Goal: Transaction & Acquisition: Purchase product/service

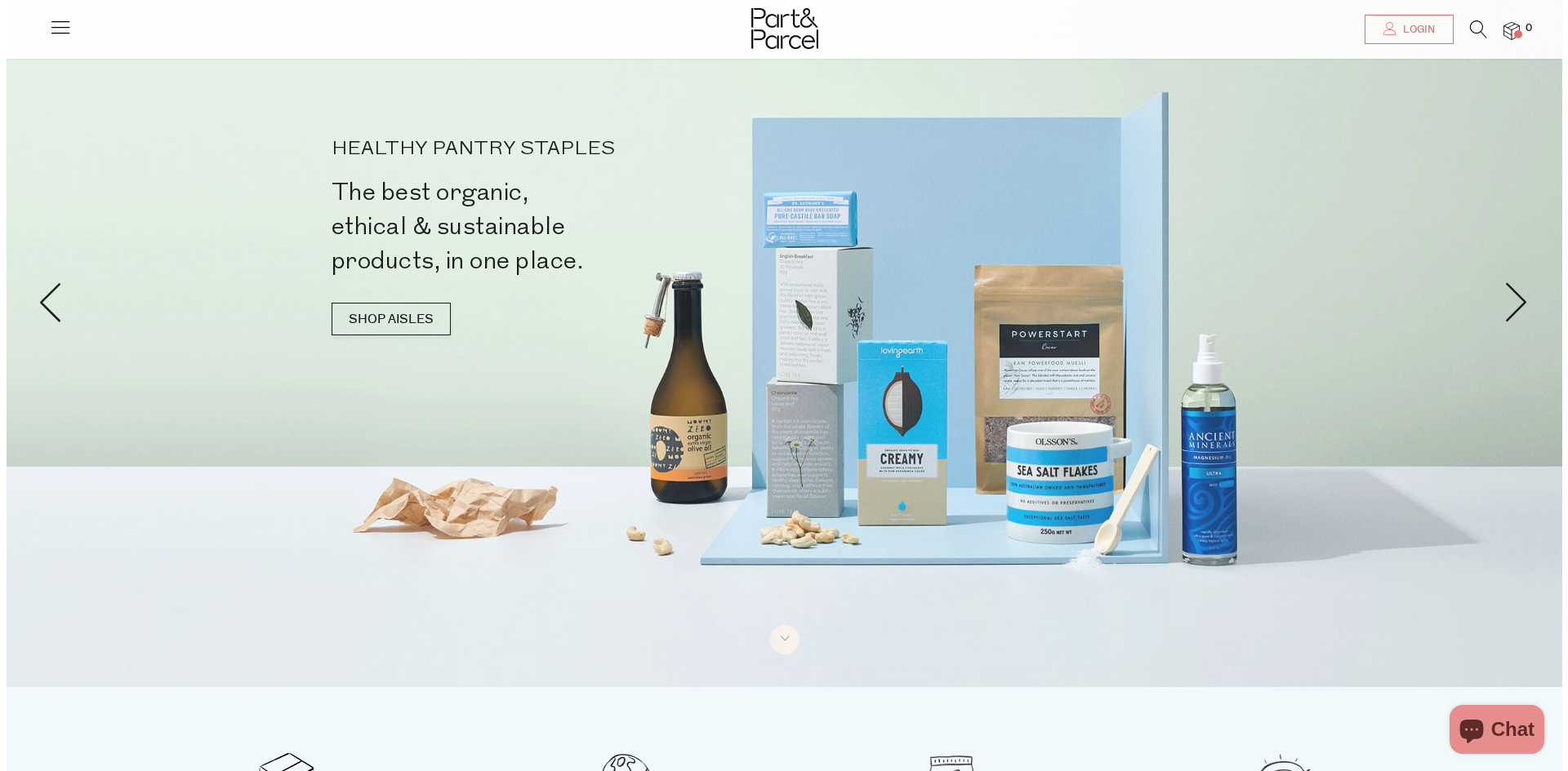
scroll to position [81, 0]
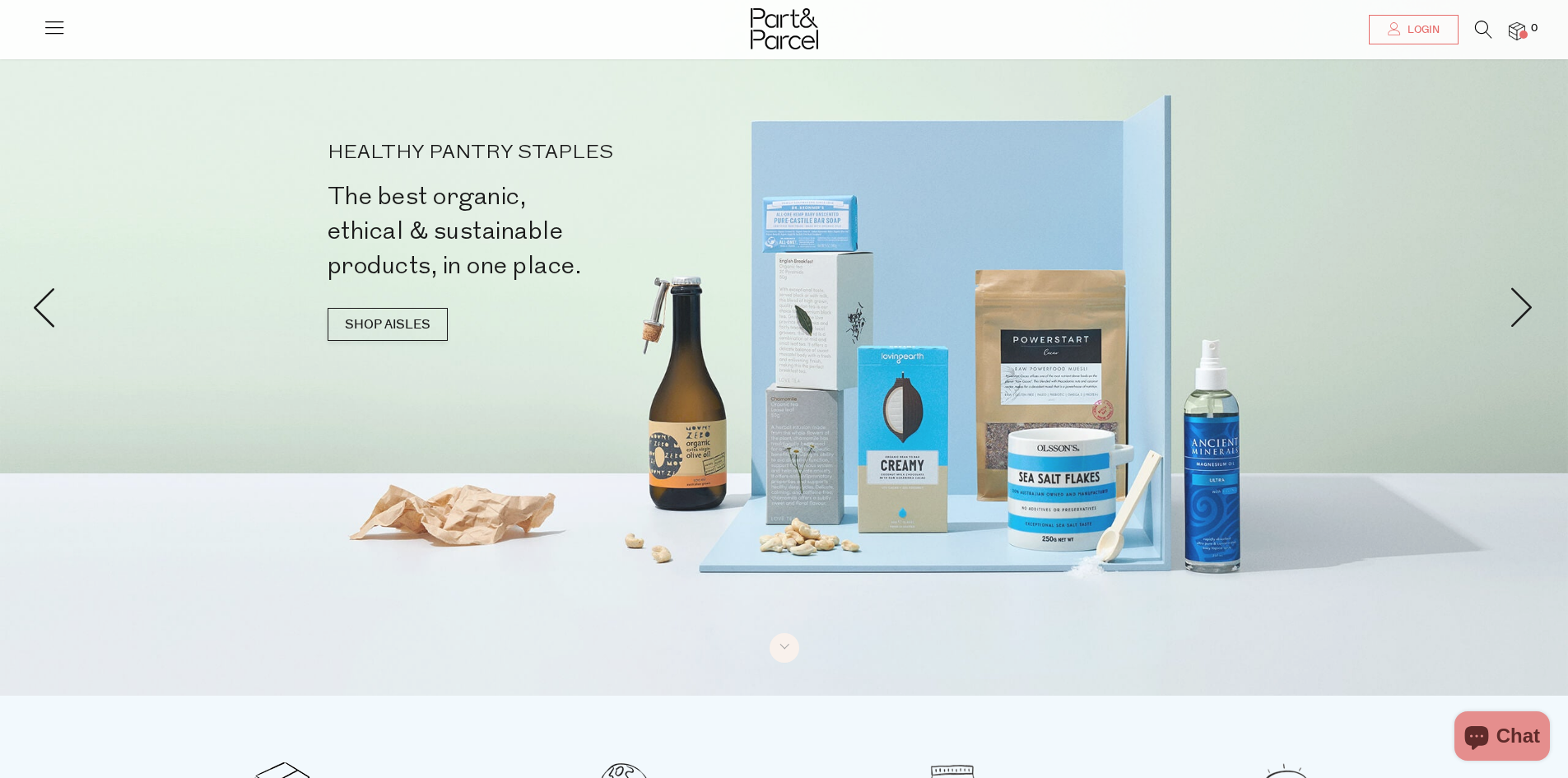
click at [56, 24] on icon at bounding box center [54, 26] width 23 height 23
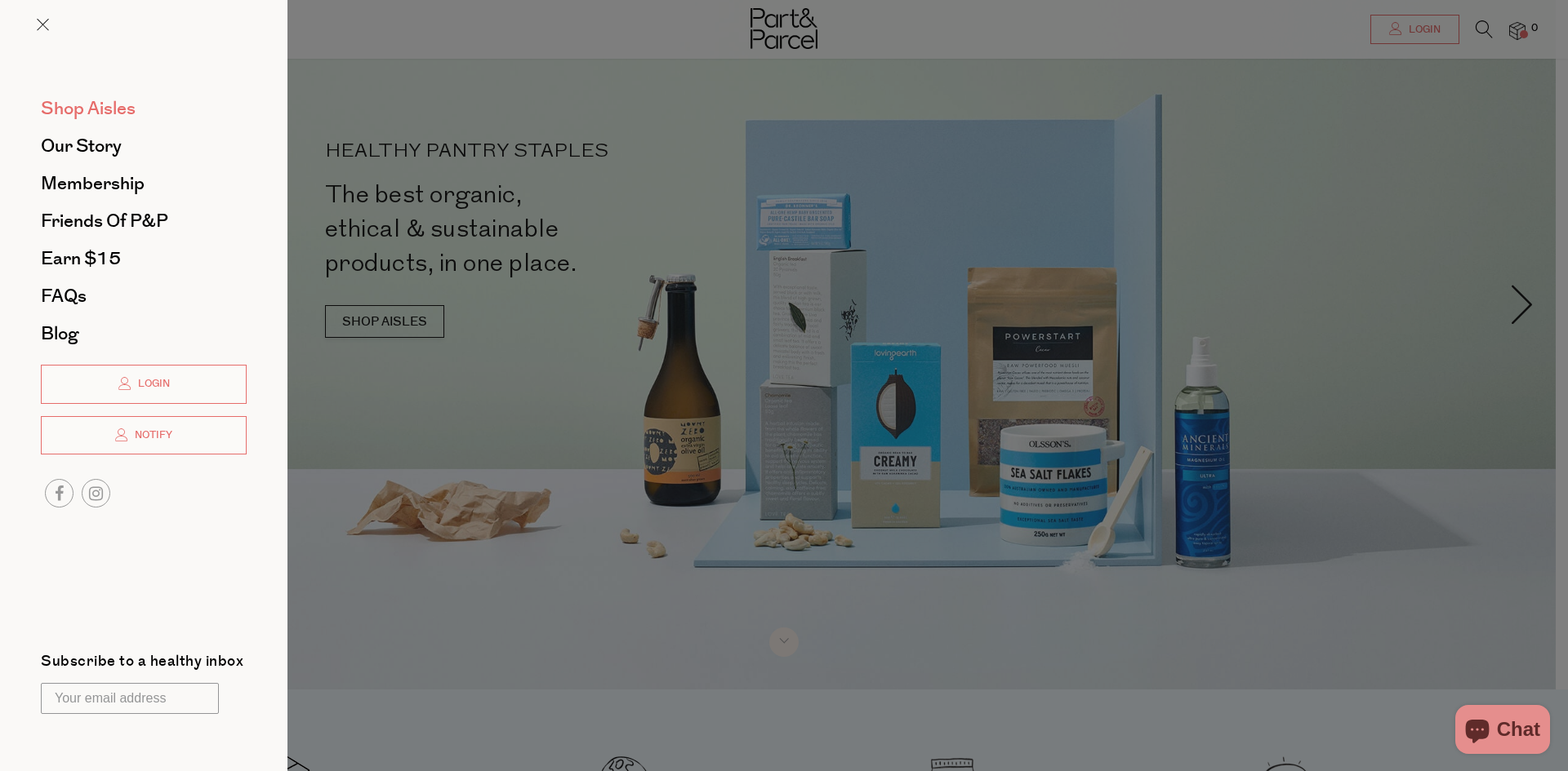
click at [83, 107] on span "Shop Aisles" at bounding box center [88, 108] width 95 height 26
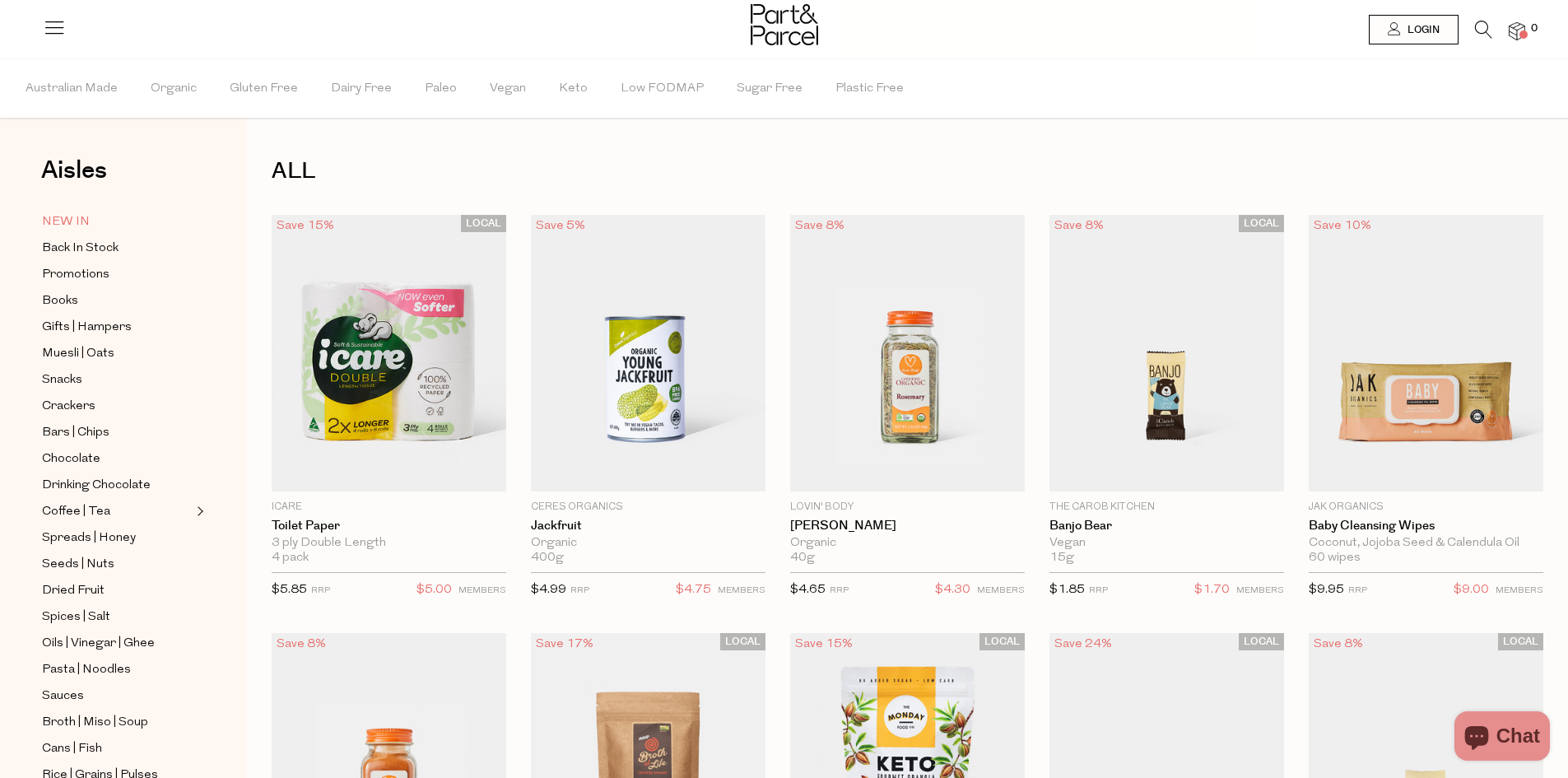
click at [78, 217] on span "NEW IN" at bounding box center [66, 222] width 47 height 20
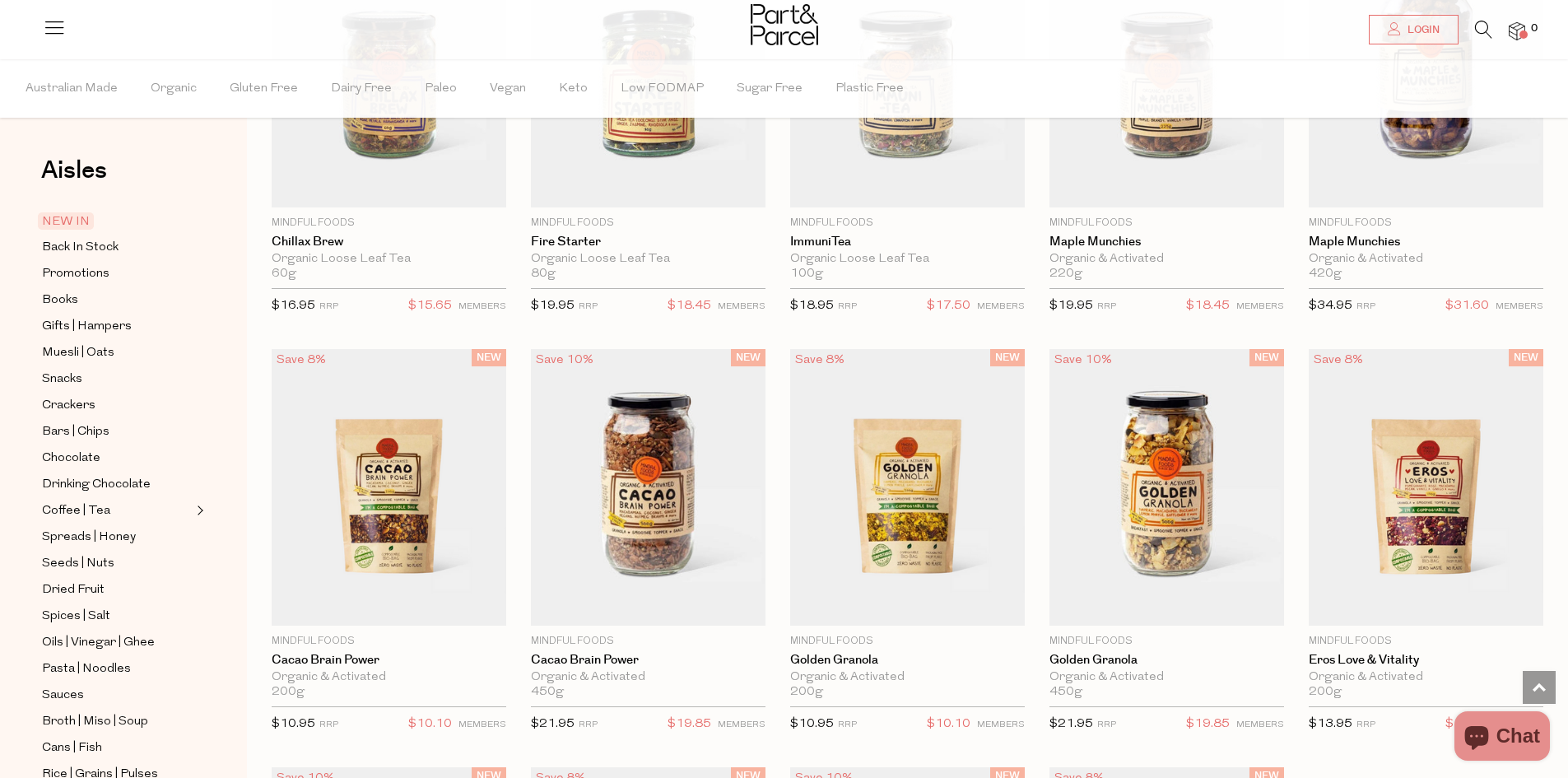
scroll to position [1976, 0]
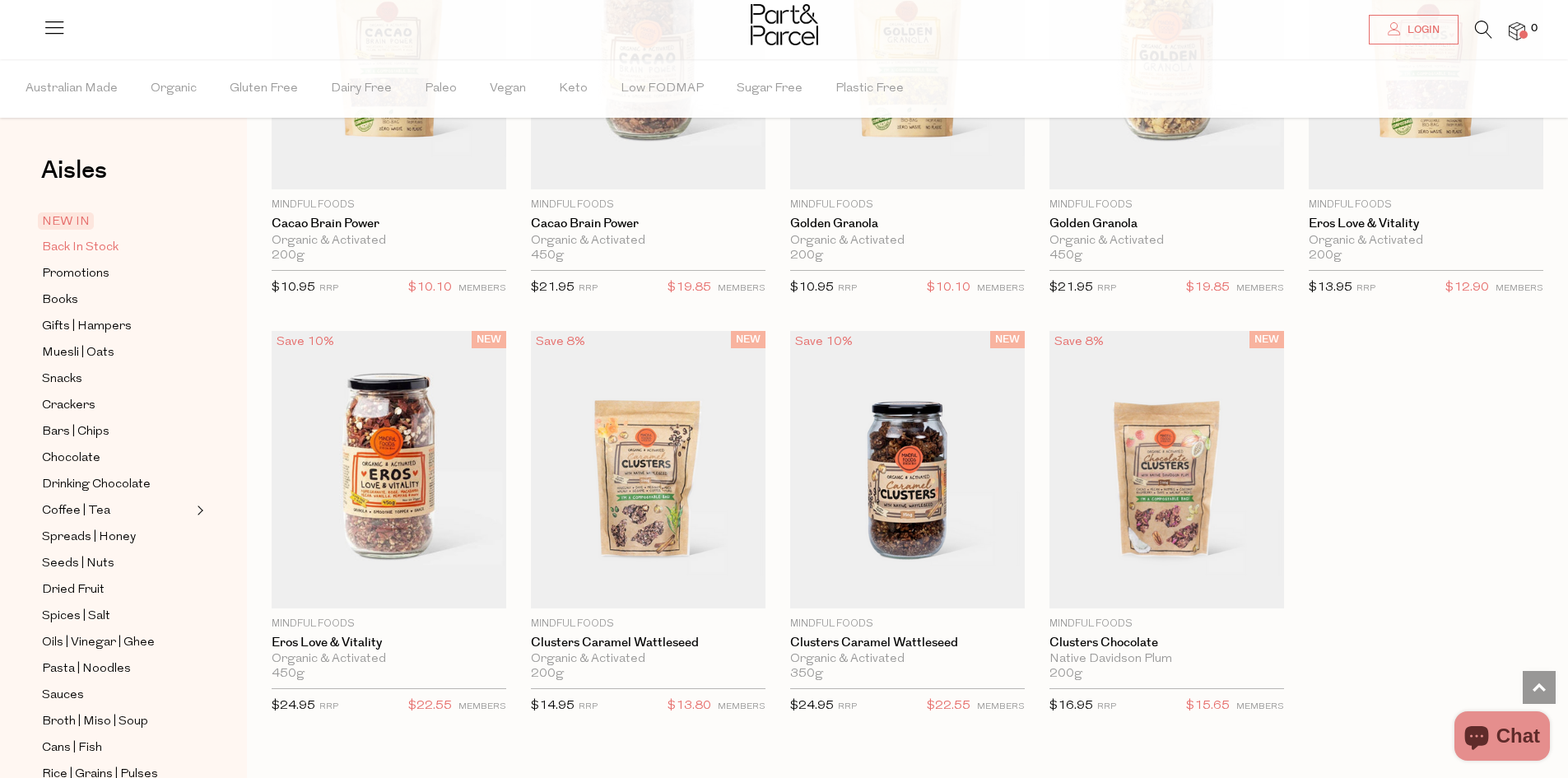
click at [106, 244] on span "Back In Stock" at bounding box center [80, 248] width 76 height 20
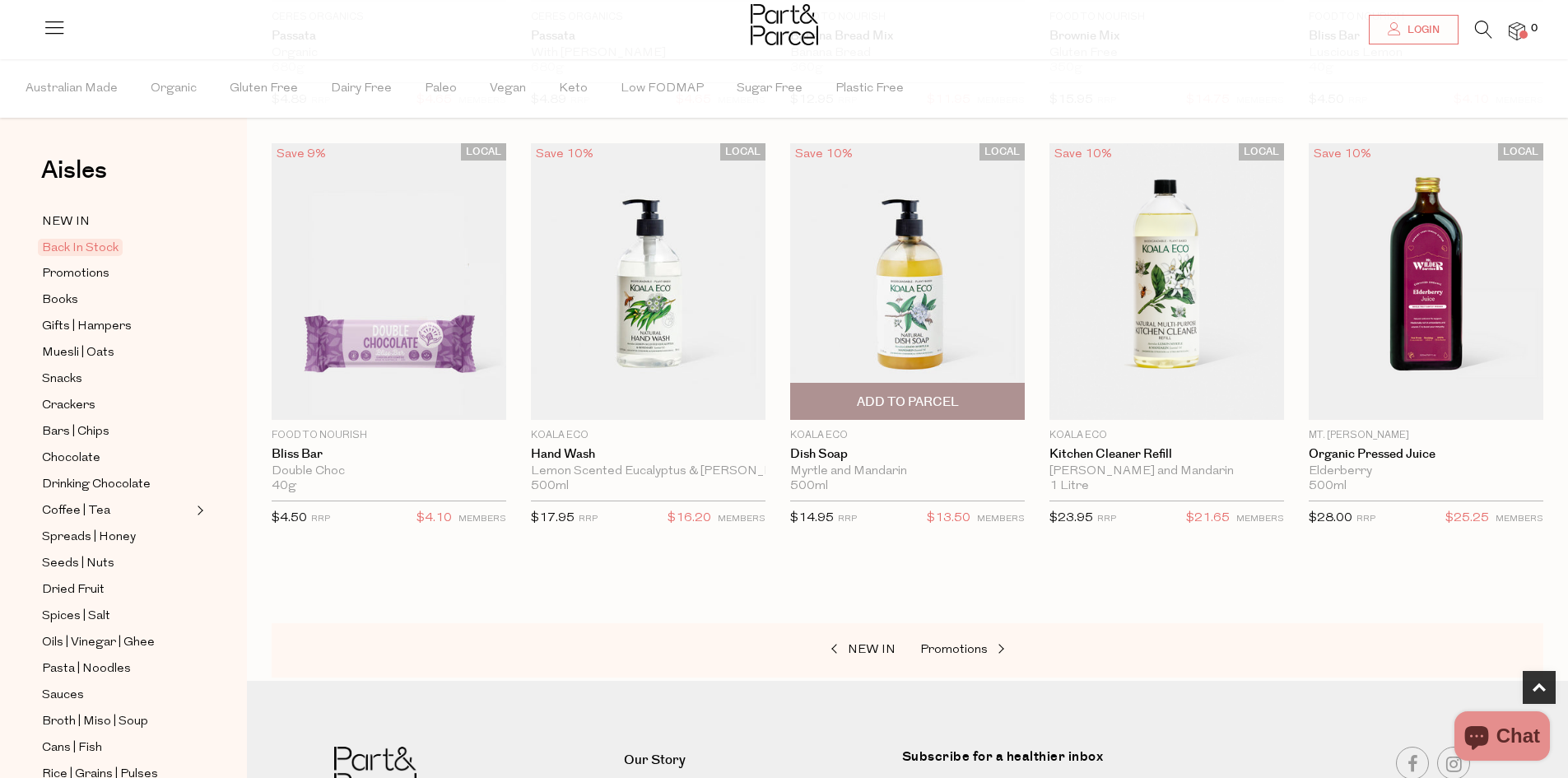
scroll to position [494, 0]
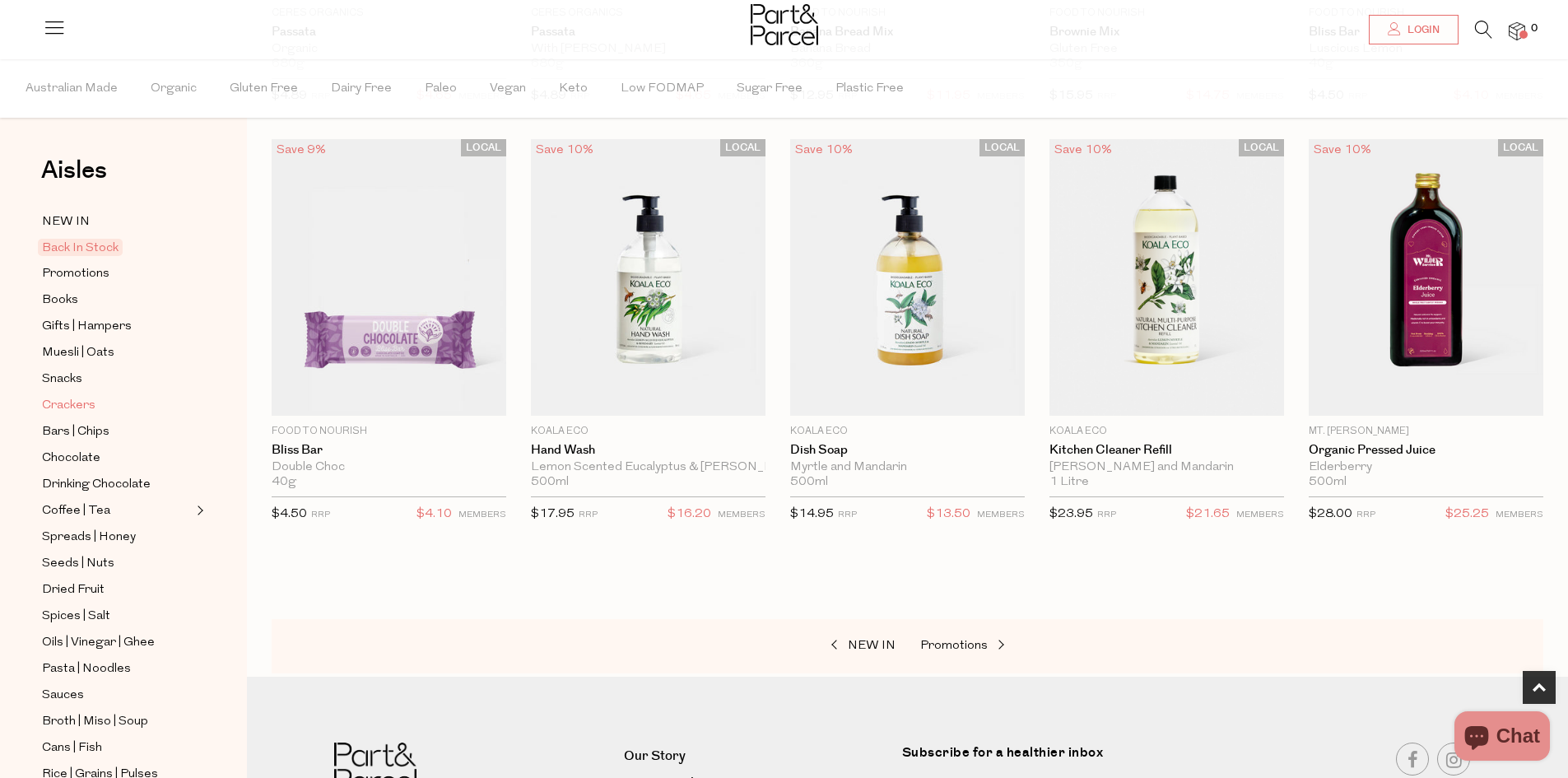
click at [77, 400] on span "Crackers" at bounding box center [68, 406] width 54 height 20
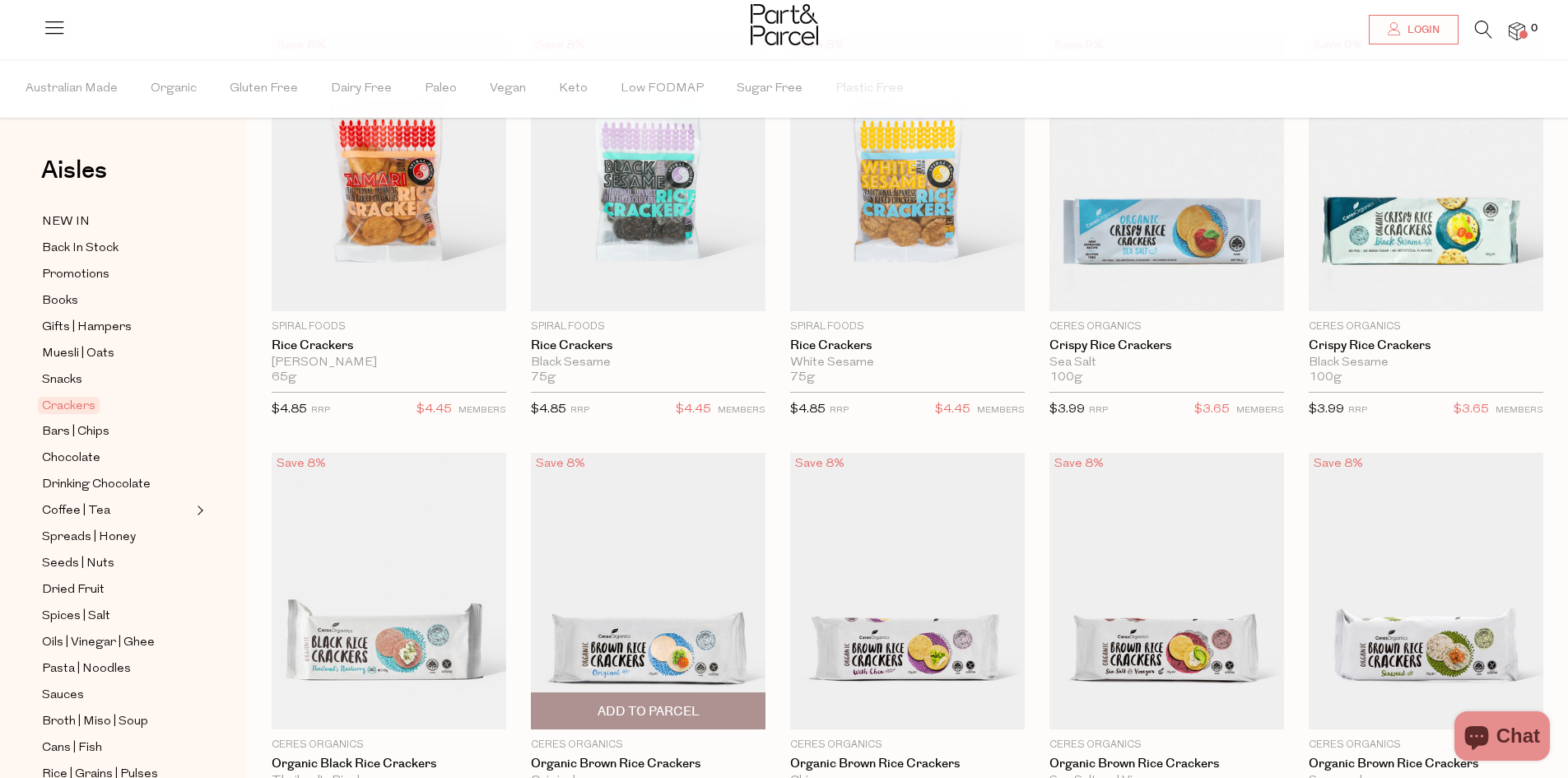
scroll to position [247, 0]
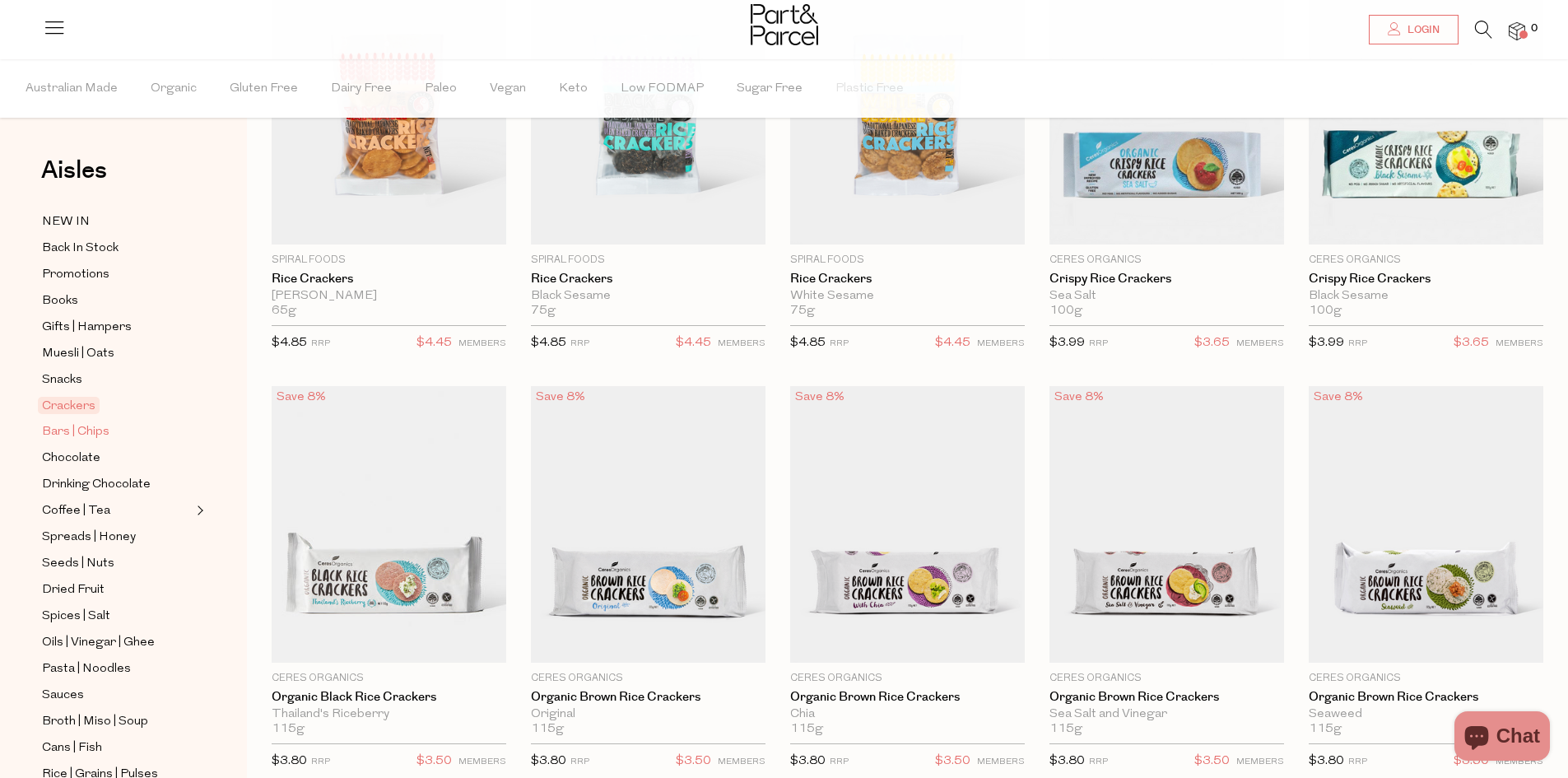
click at [87, 423] on span "Bars | Chips" at bounding box center [76, 433] width 67 height 20
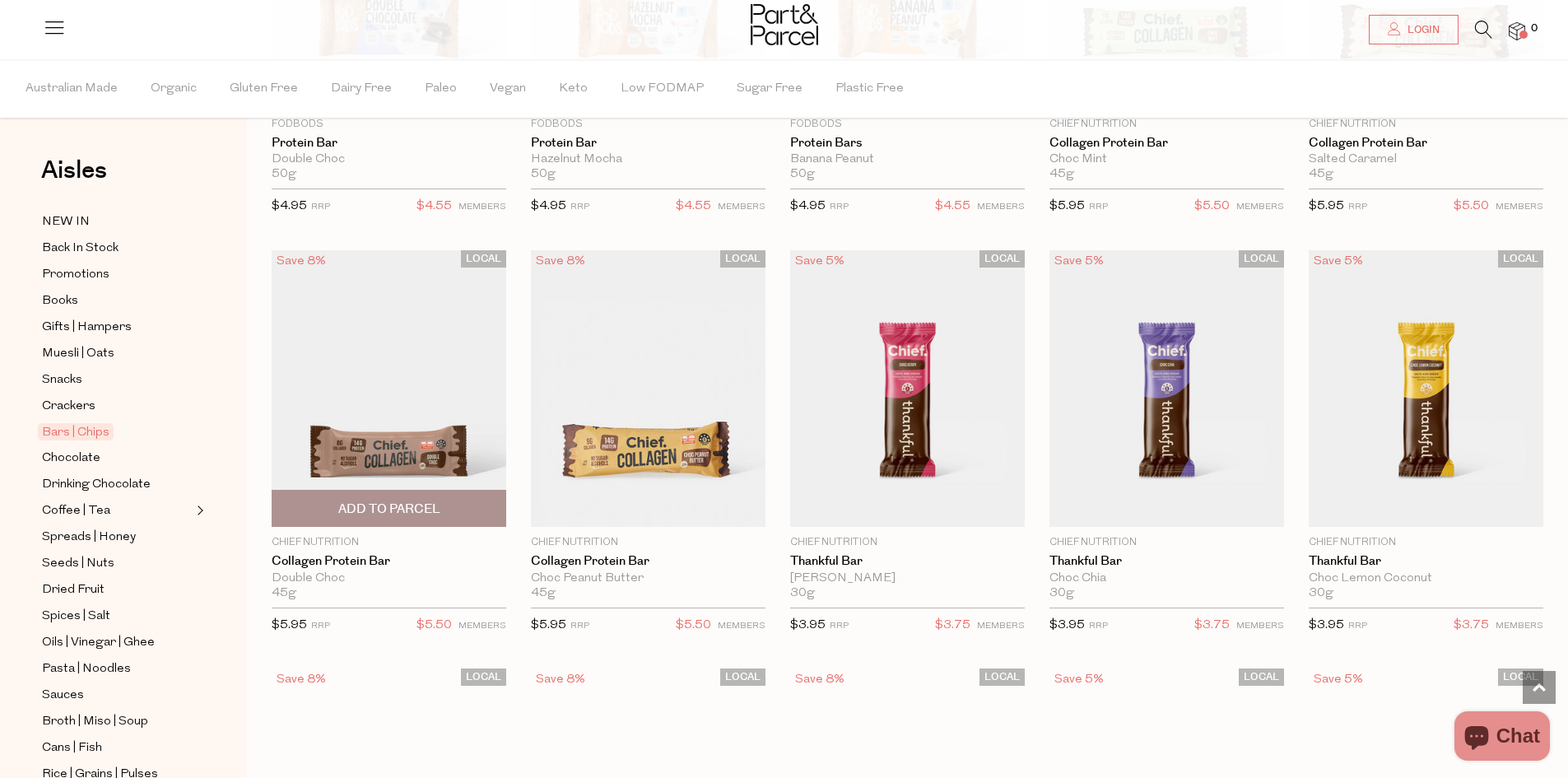
scroll to position [1317, 0]
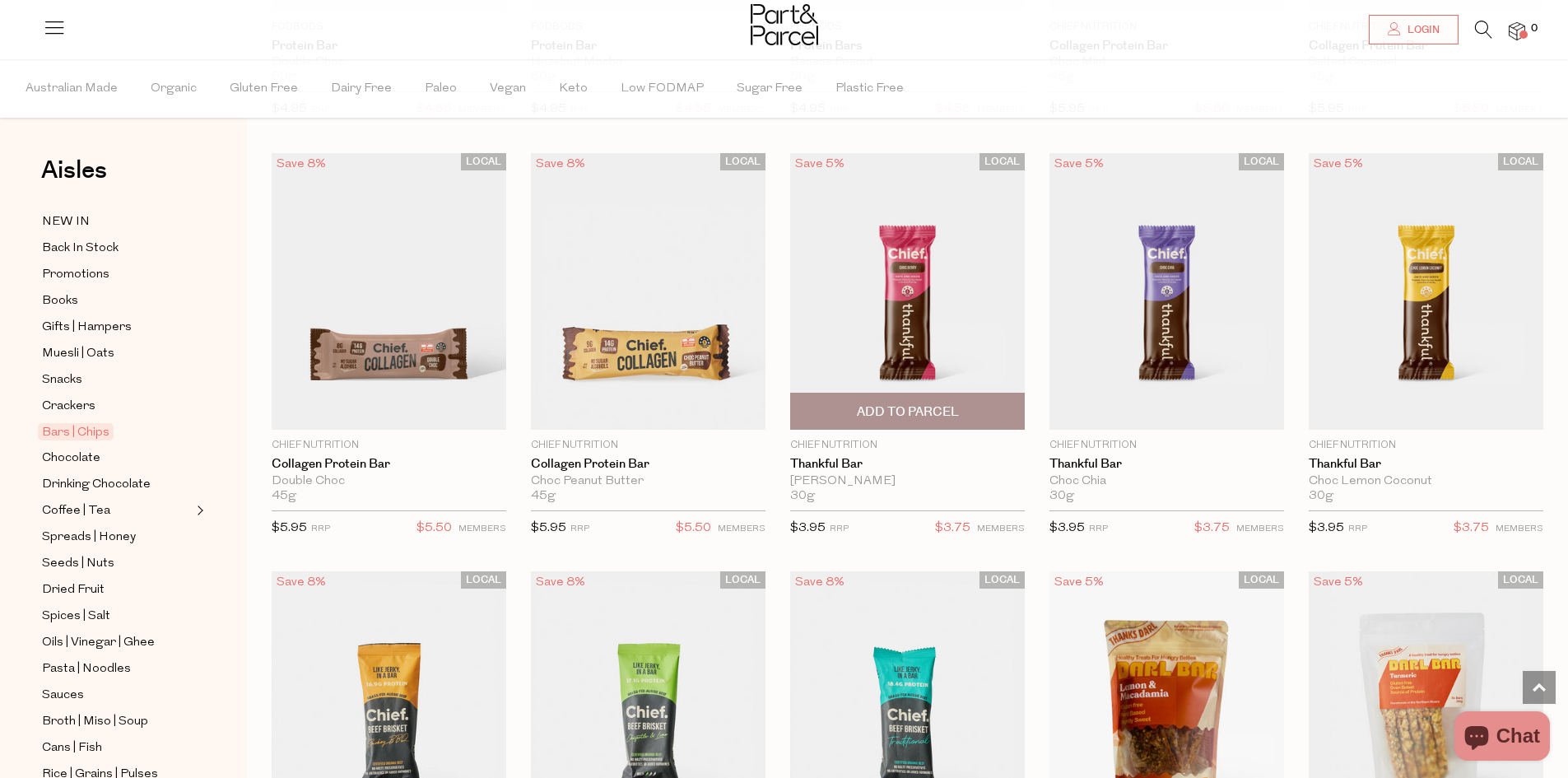
click at [913, 347] on img at bounding box center [908, 292] width 235 height 277
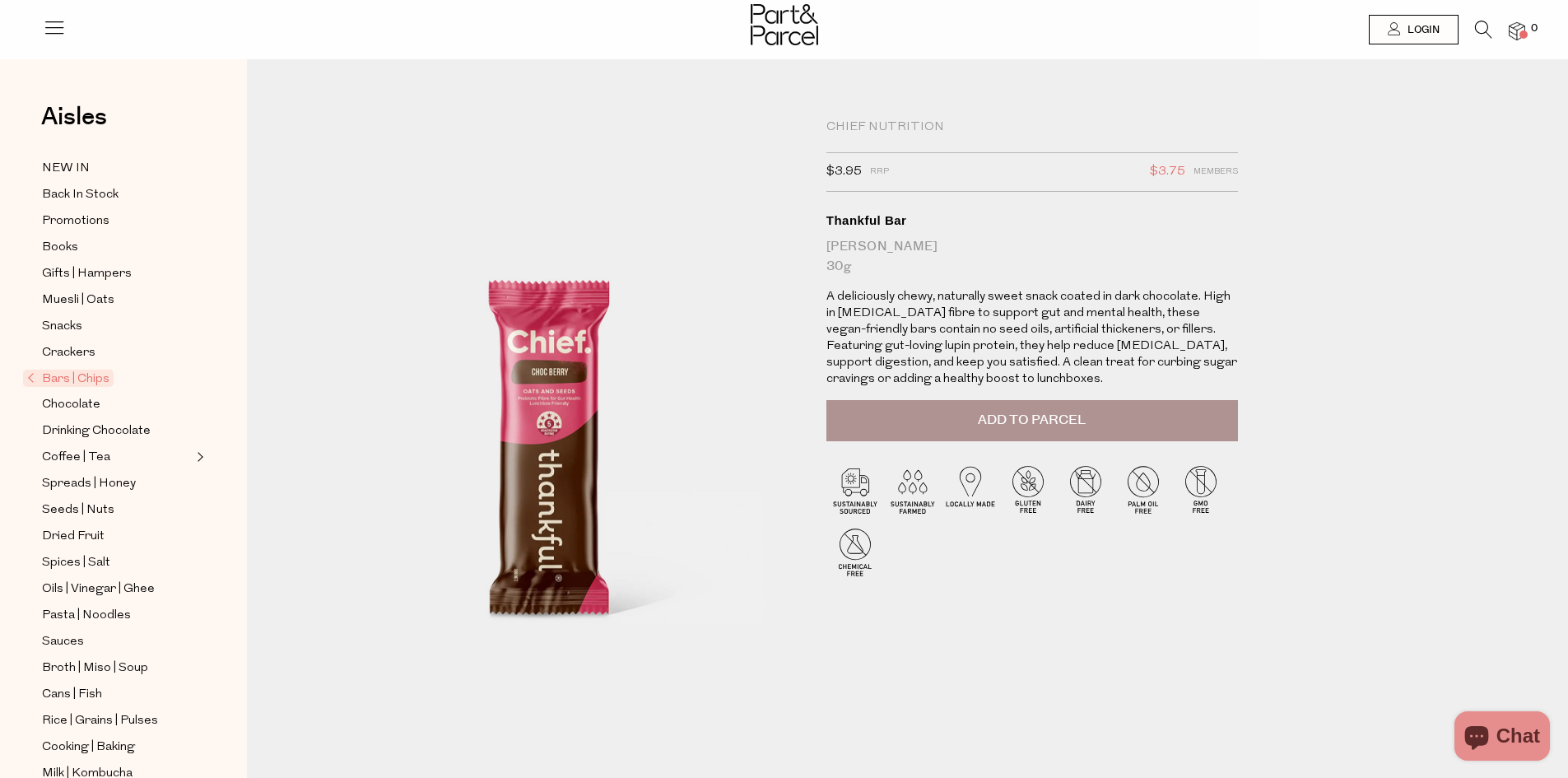
click at [1045, 419] on span "Add to Parcel" at bounding box center [1032, 420] width 107 height 19
